Goal: Task Accomplishment & Management: Manage account settings

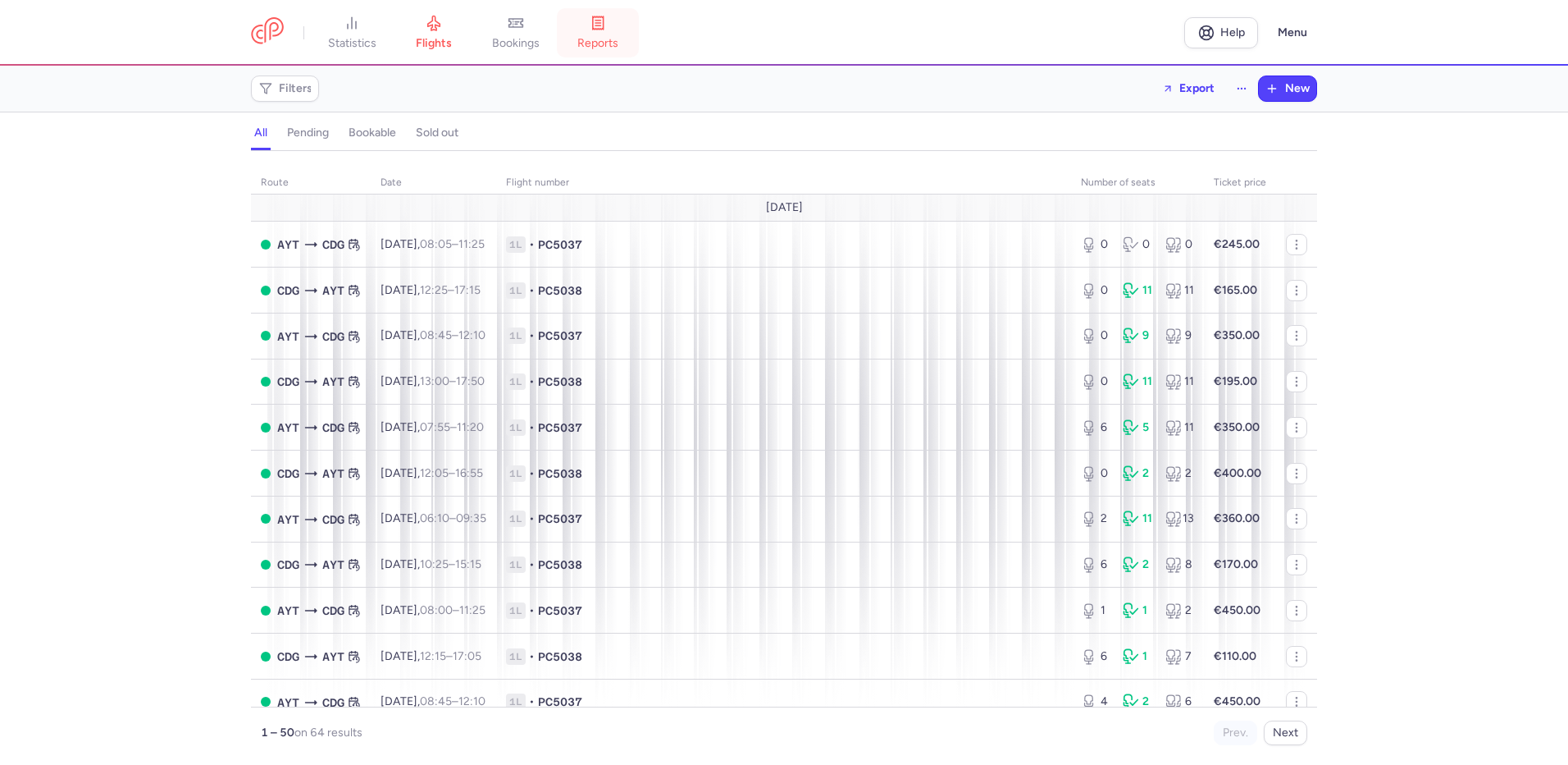
click at [595, 27] on link "reports" at bounding box center [598, 33] width 82 height 36
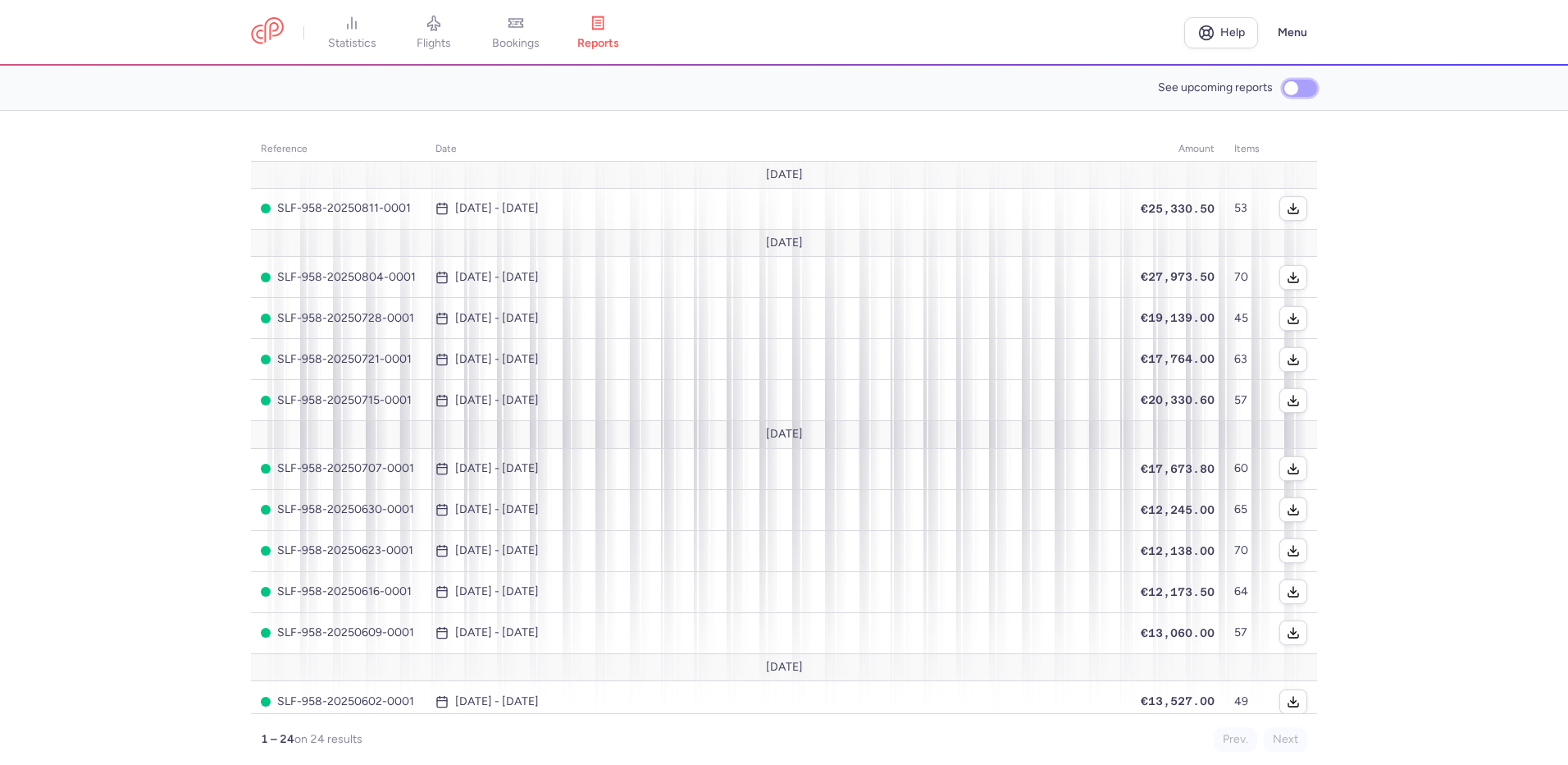
click at [1298, 90] on input "See upcoming reports" at bounding box center [1300, 88] width 35 height 17
checkbox input "true"
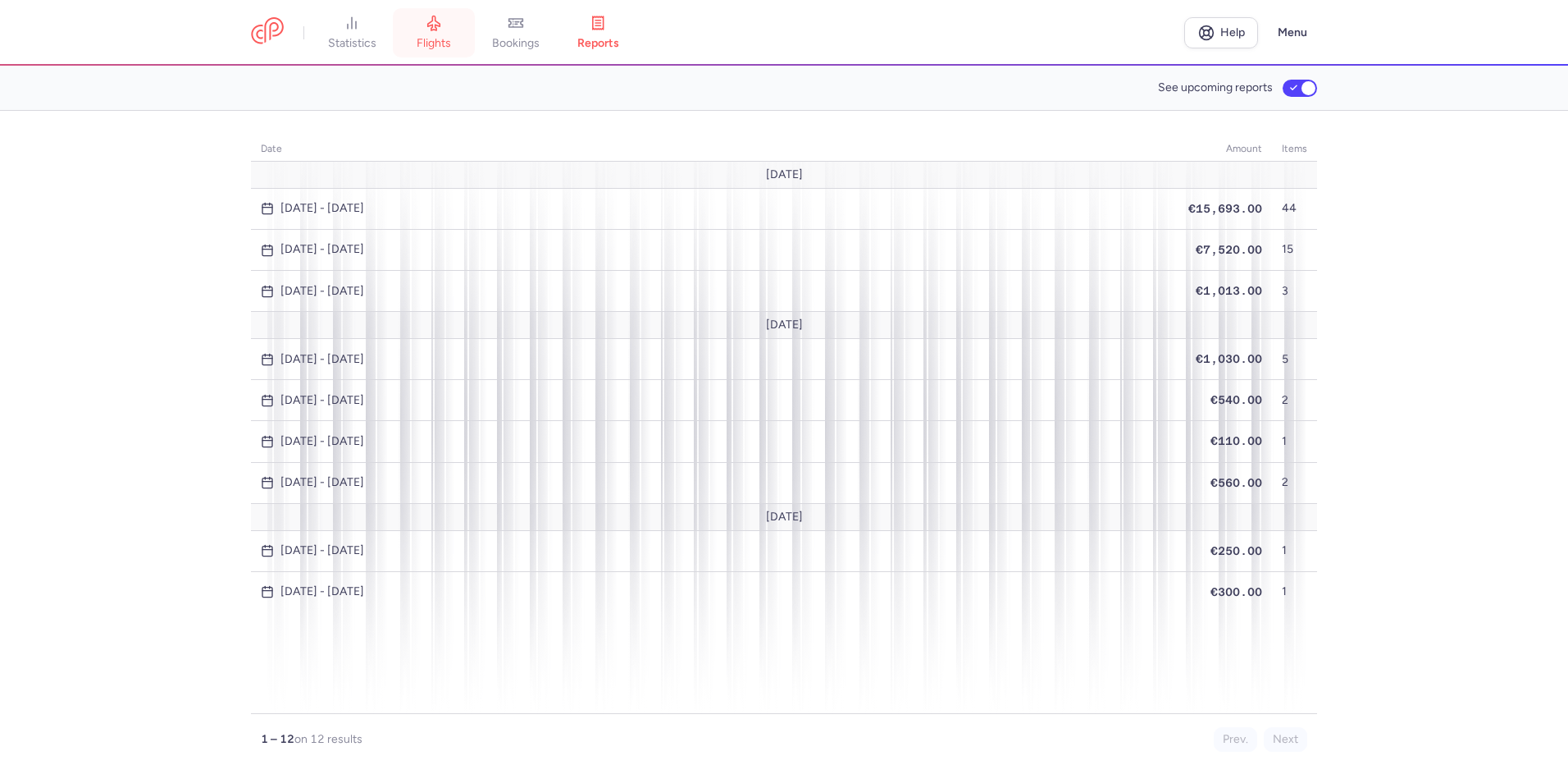
click at [452, 23] on link "flights" at bounding box center [433, 33] width 82 height 36
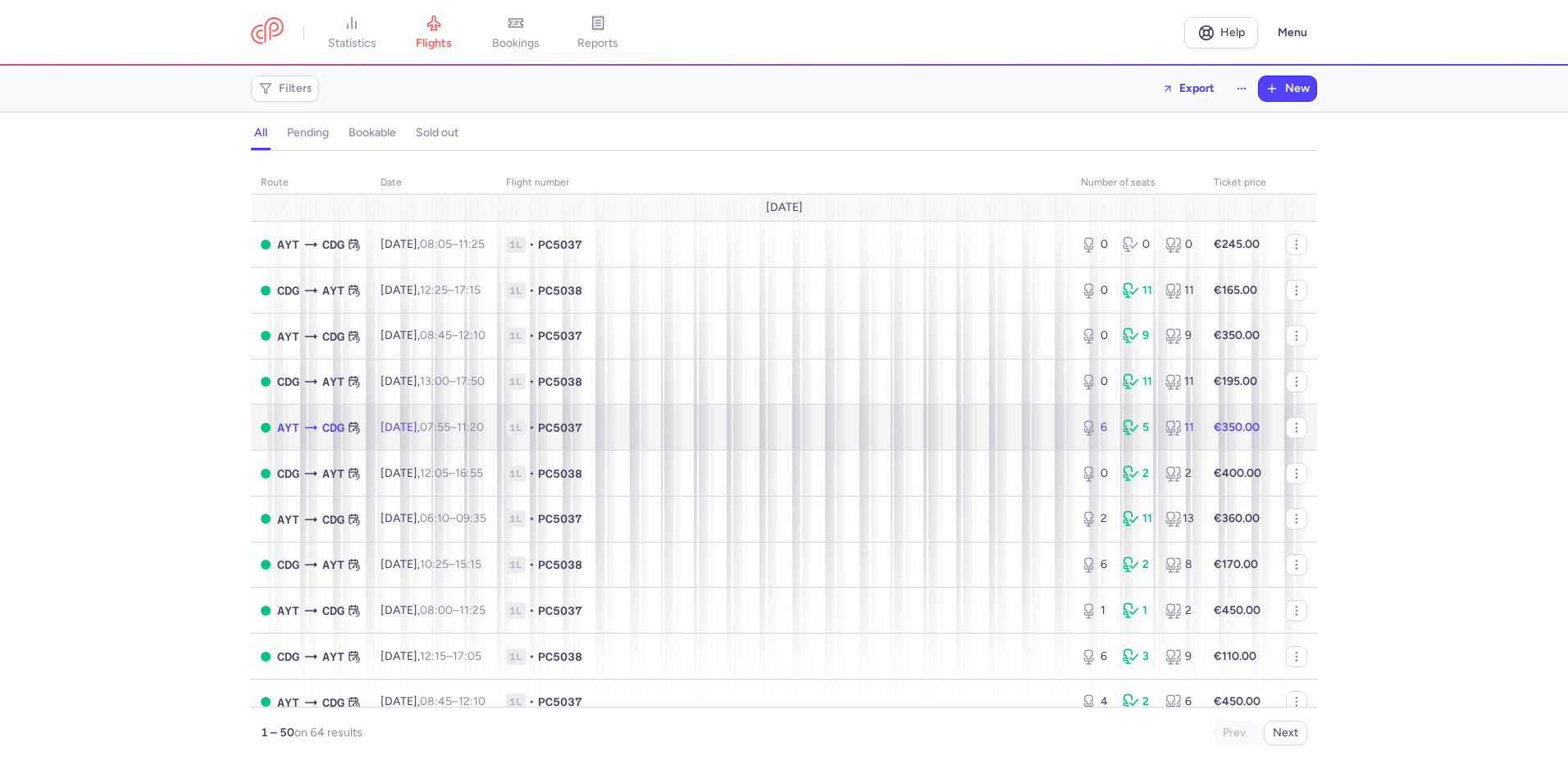
click at [775, 442] on td "1L • PC5037" at bounding box center [783, 427] width 575 height 46
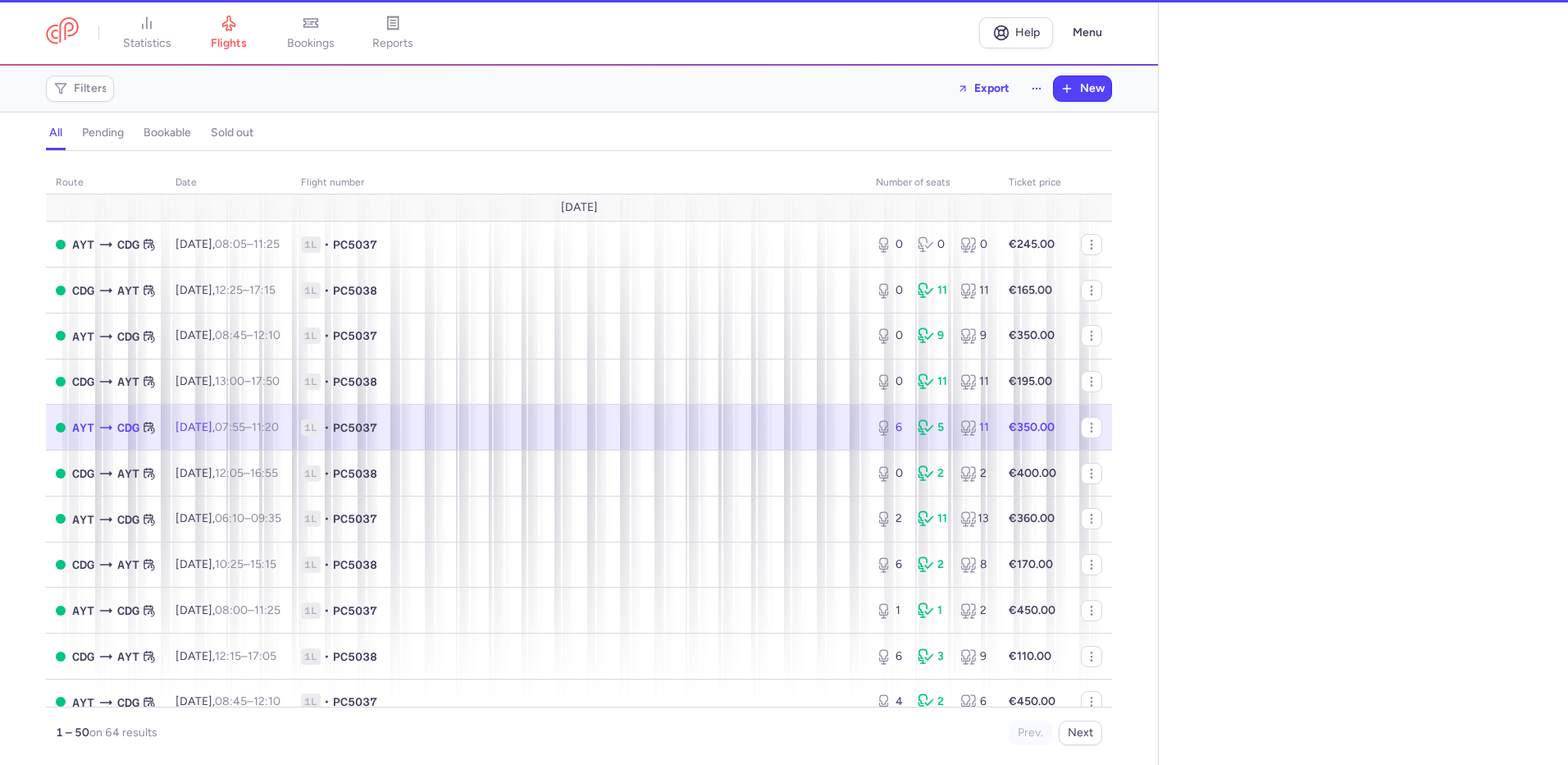
select select "hours"
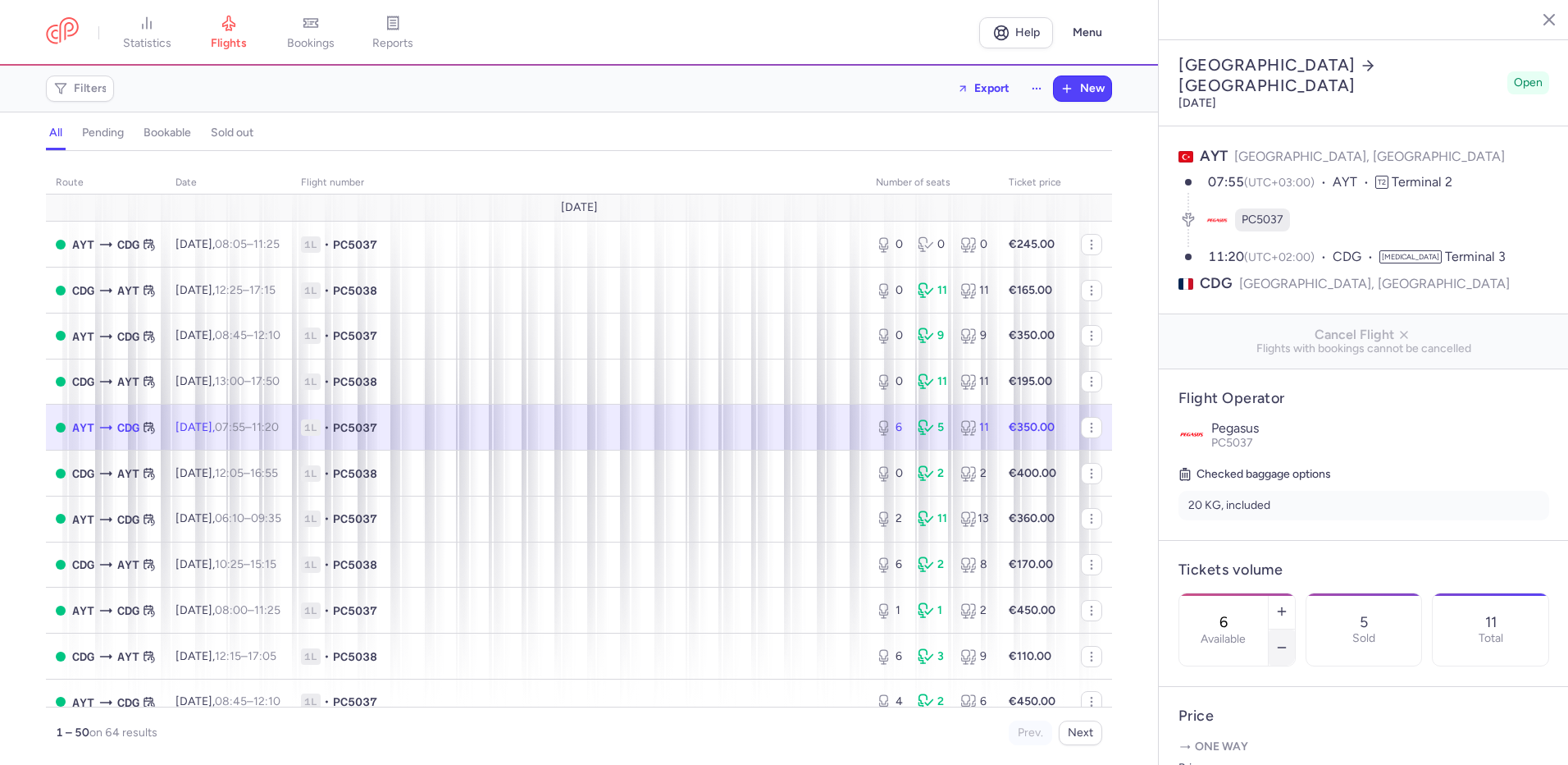
click at [1288, 641] on icon "button" at bounding box center [1282, 647] width 13 height 13
click at [1288, 605] on icon "button" at bounding box center [1282, 611] width 13 height 13
type input "4"
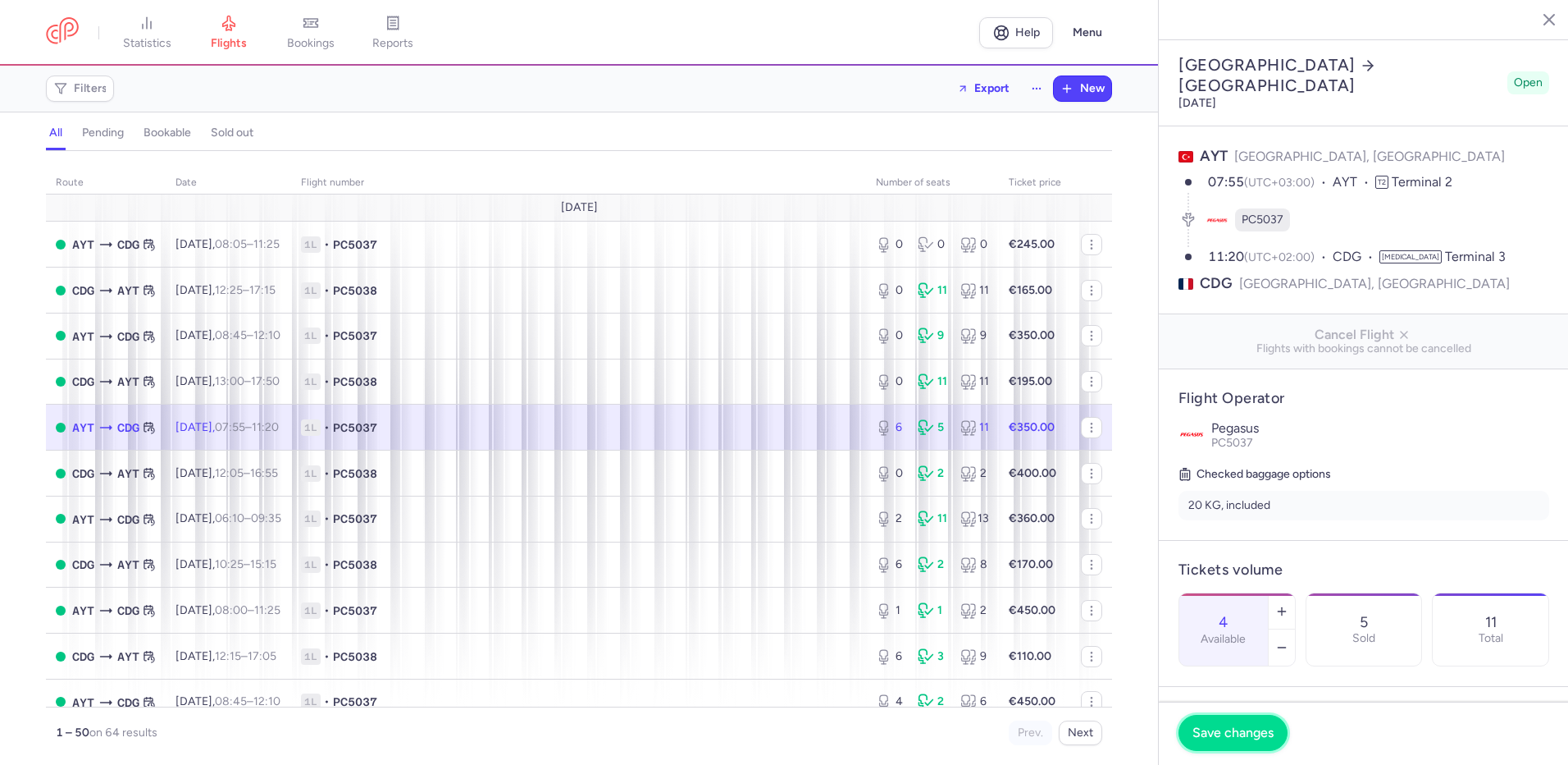
click at [1254, 728] on span "Save changes" at bounding box center [1233, 732] width 82 height 15
